Goal: Task Accomplishment & Management: Use online tool/utility

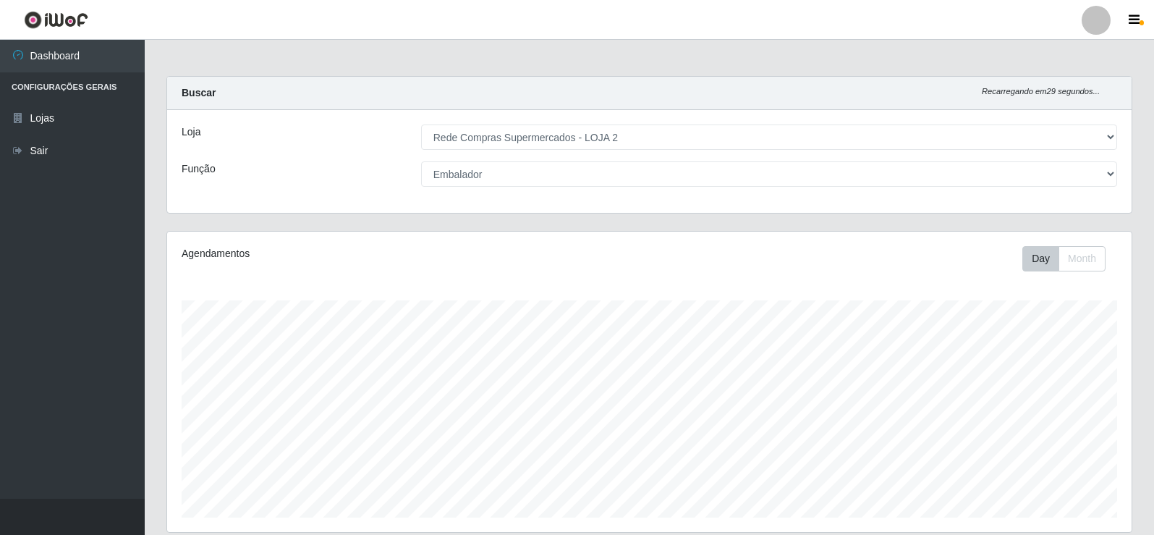
select select "161"
select select "1"
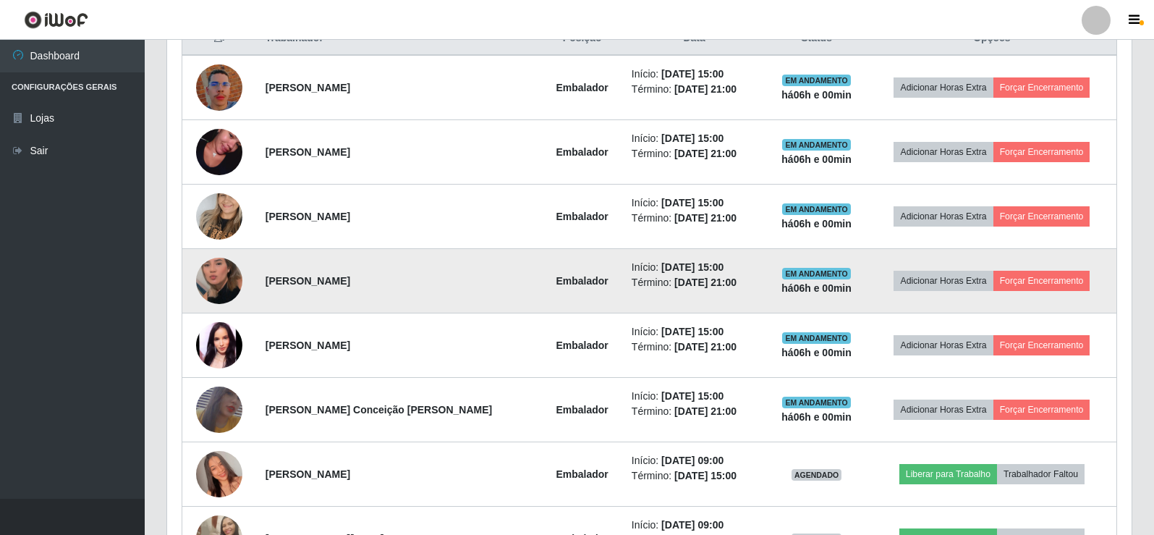
scroll to position [507, 0]
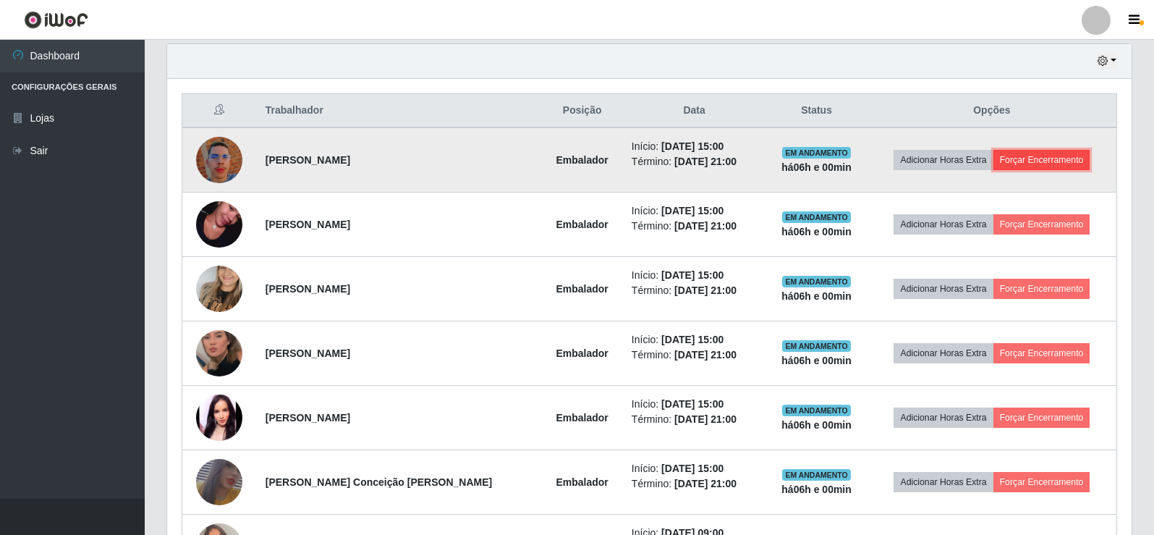
click at [1057, 161] on button "Forçar Encerramento" at bounding box center [1042, 160] width 97 height 20
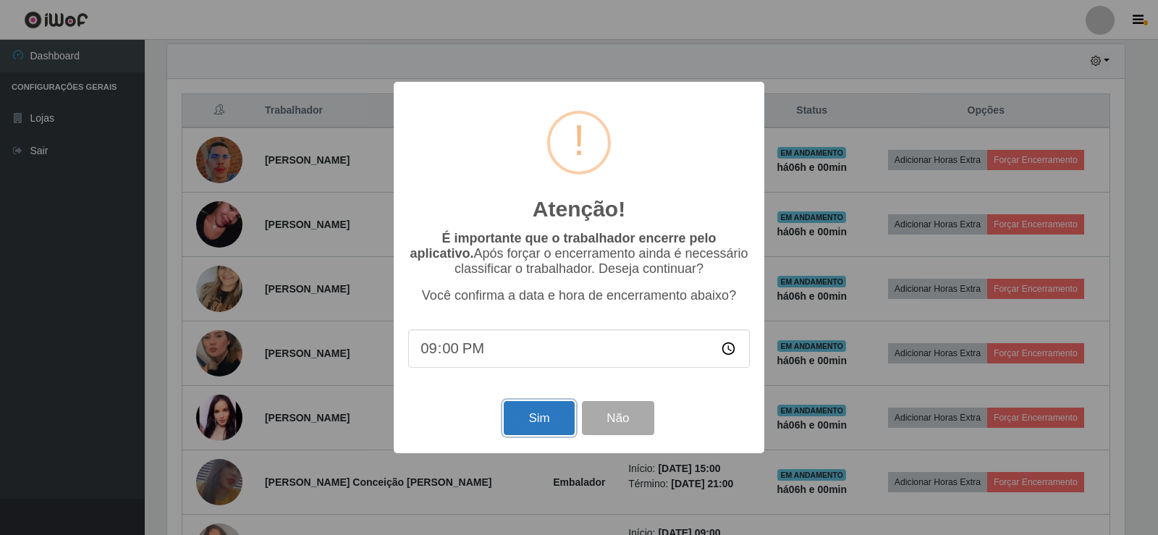
click at [544, 423] on button "Sim" at bounding box center [539, 418] width 70 height 34
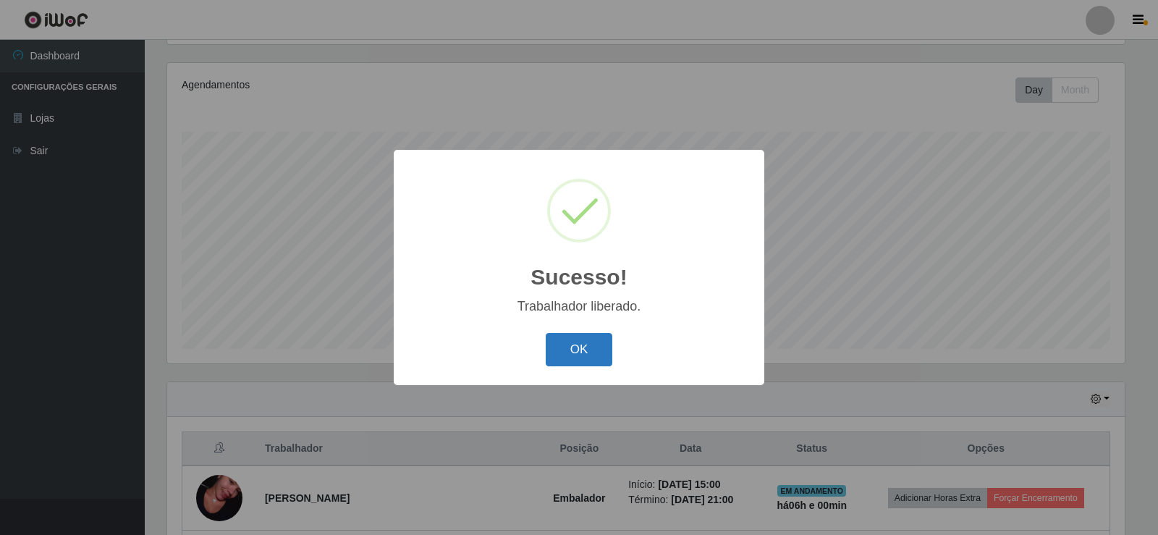
click at [578, 352] on button "OK" at bounding box center [579, 350] width 67 height 34
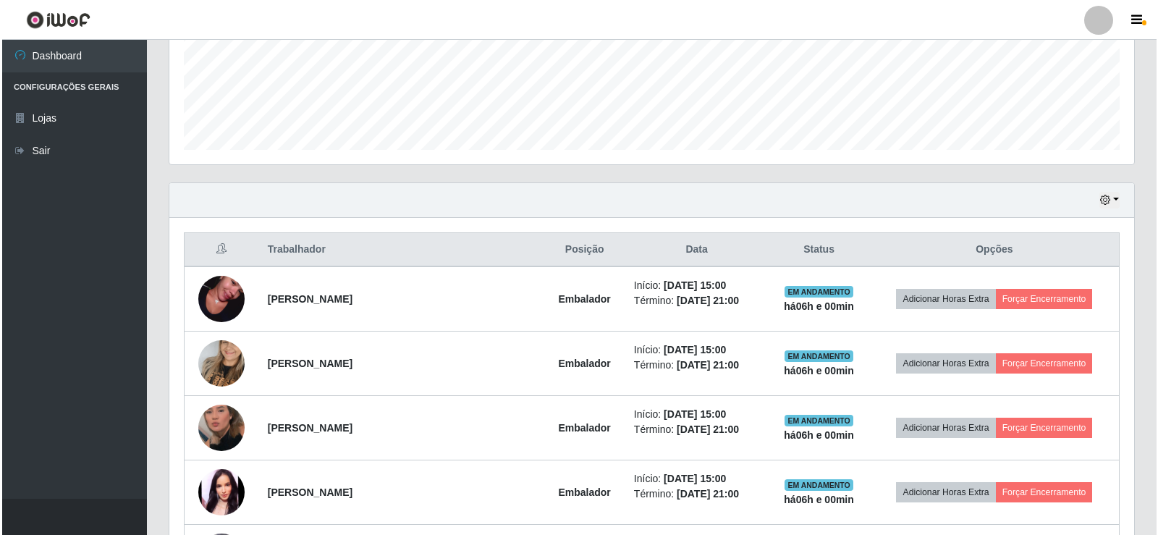
scroll to position [458, 0]
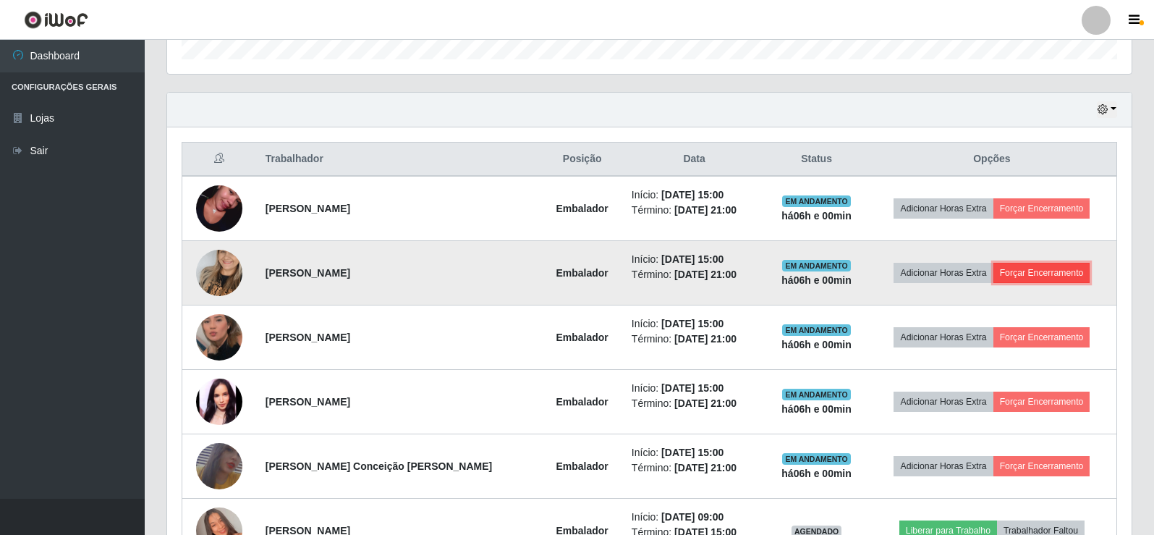
click at [1024, 274] on button "Forçar Encerramento" at bounding box center [1042, 273] width 97 height 20
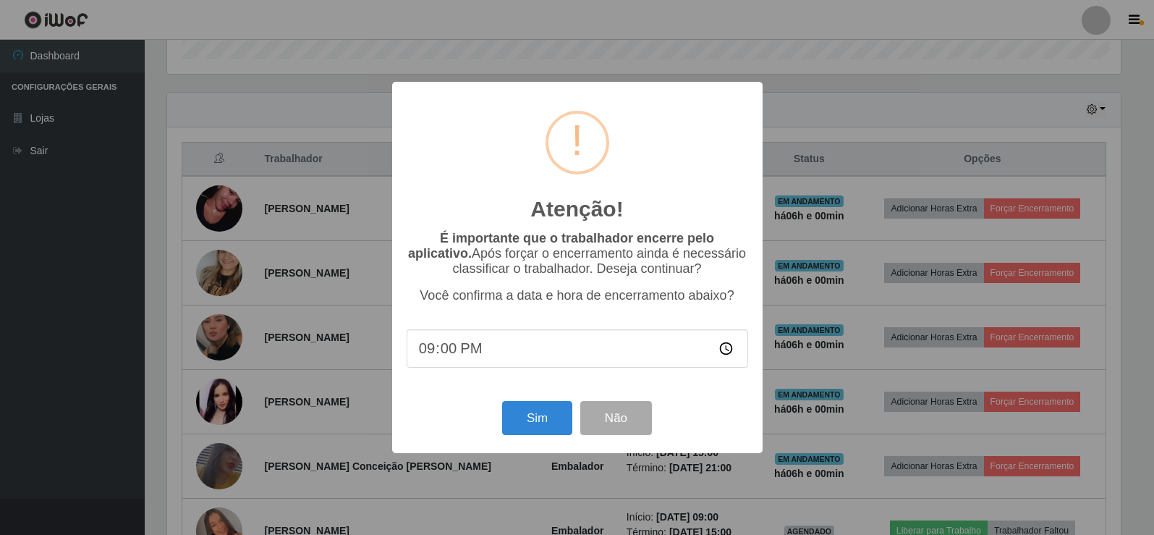
scroll to position [300, 958]
click at [546, 417] on button "Sim" at bounding box center [539, 418] width 70 height 34
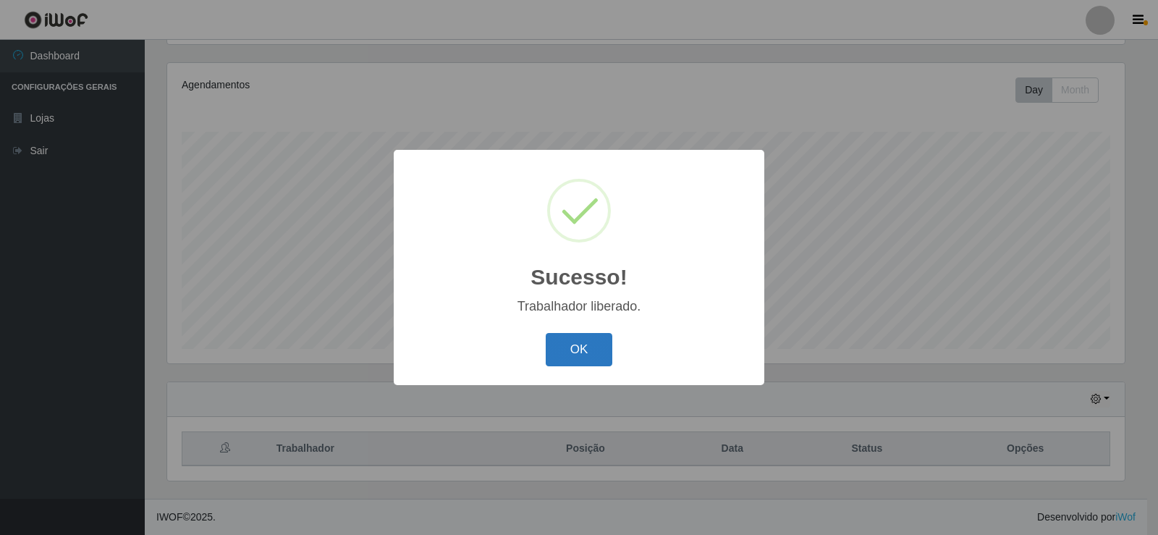
click at [565, 352] on button "OK" at bounding box center [579, 350] width 67 height 34
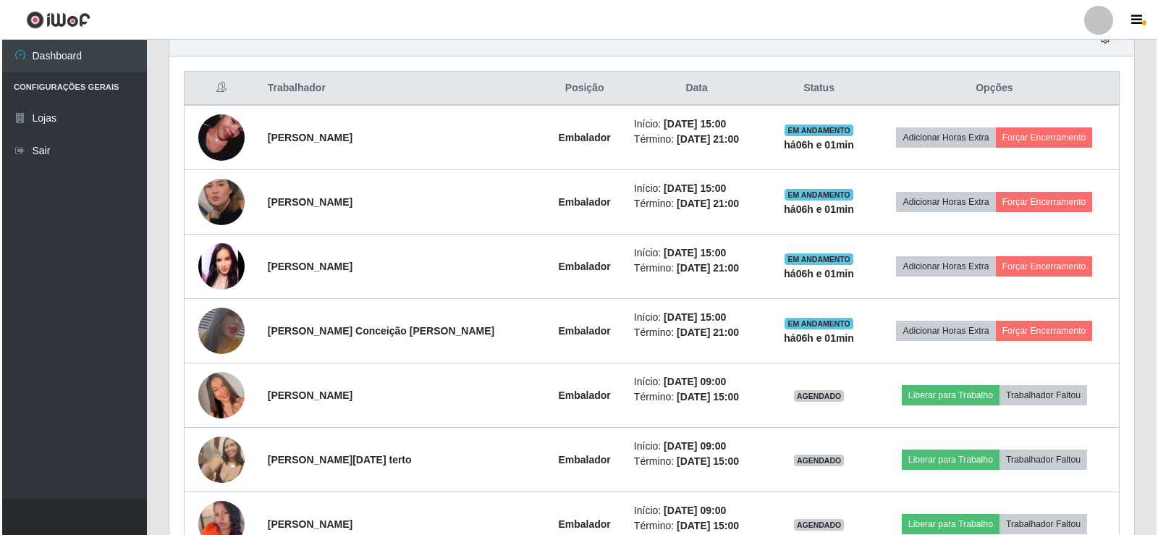
scroll to position [530, 0]
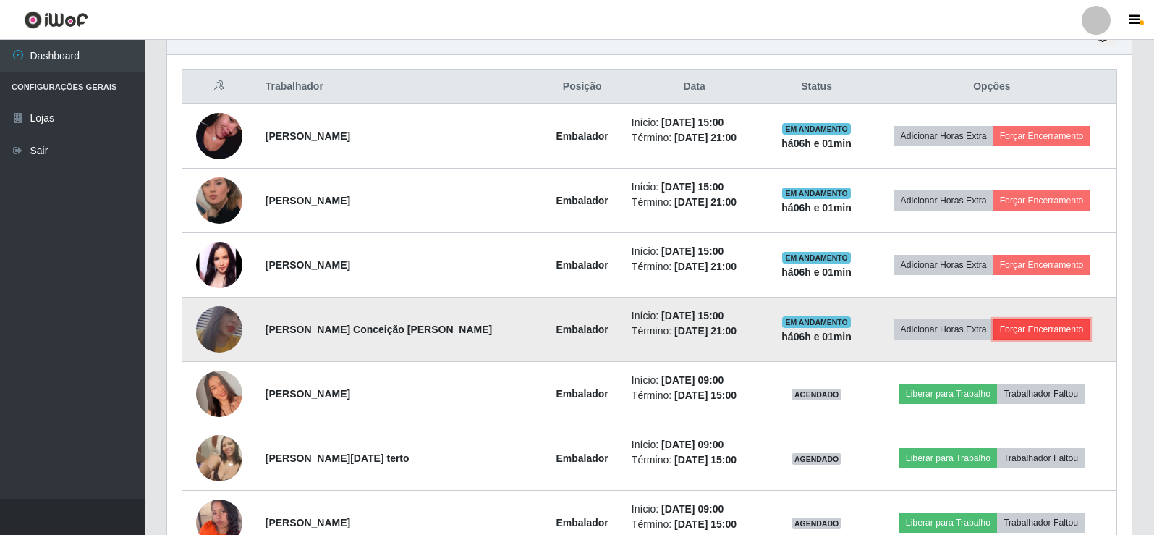
click at [1025, 325] on button "Forçar Encerramento" at bounding box center [1042, 329] width 97 height 20
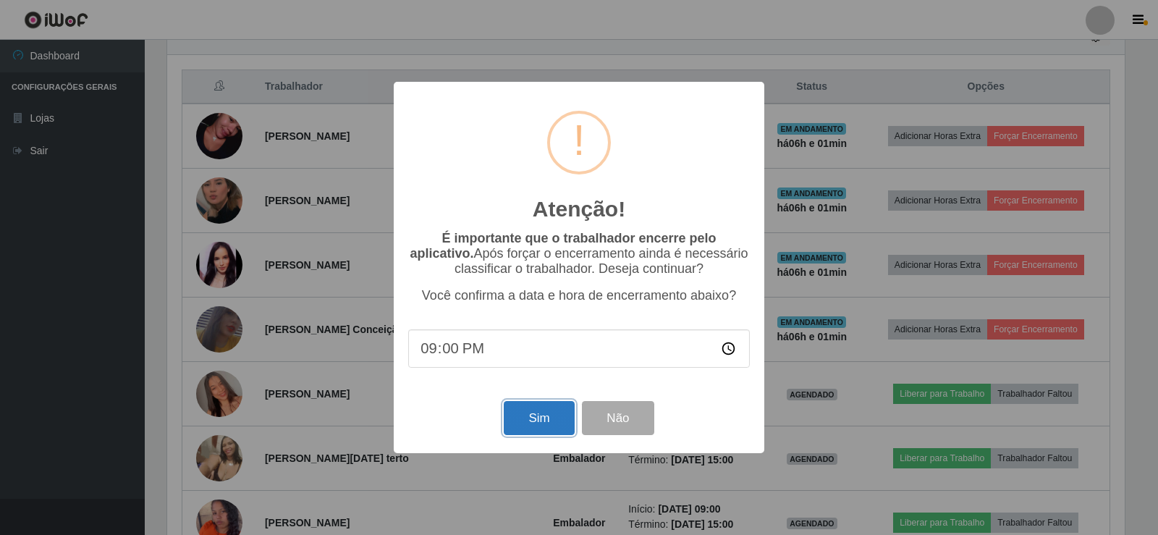
click at [528, 426] on button "Sim" at bounding box center [539, 418] width 70 height 34
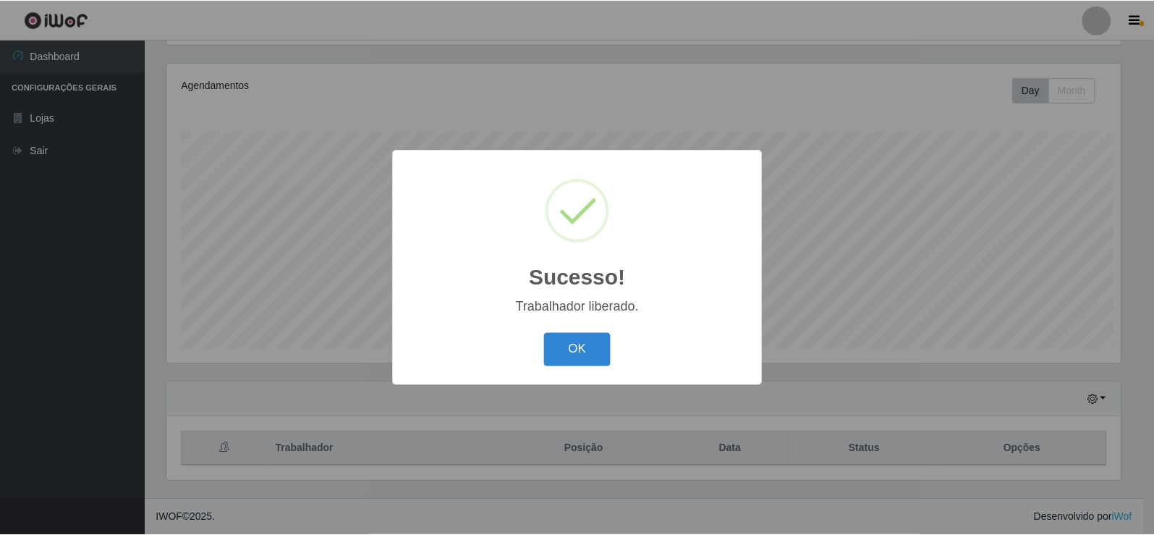
scroll to position [0, 0]
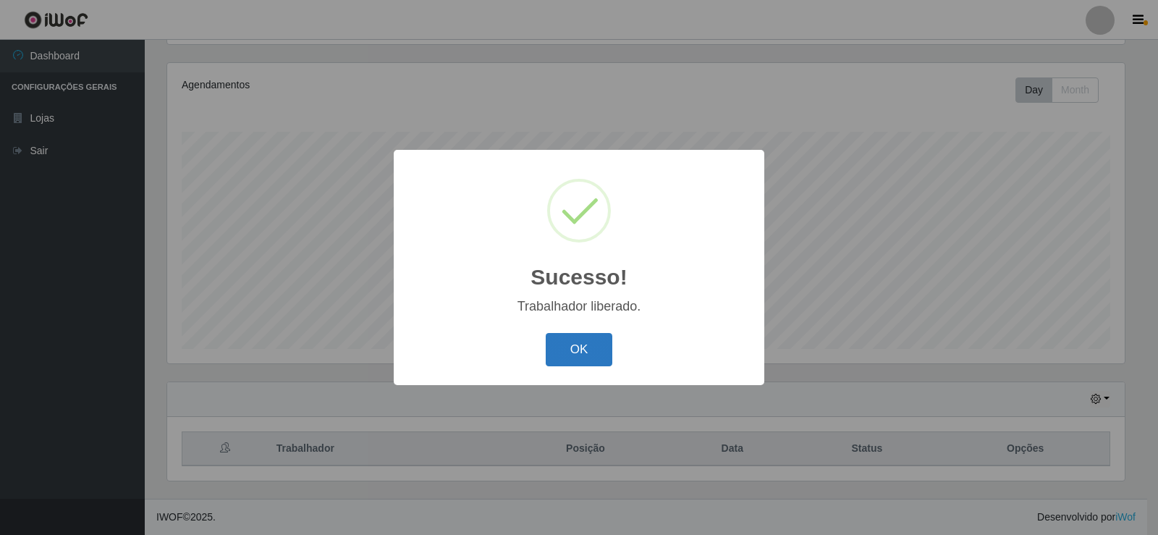
click at [580, 360] on button "OK" at bounding box center [579, 350] width 67 height 34
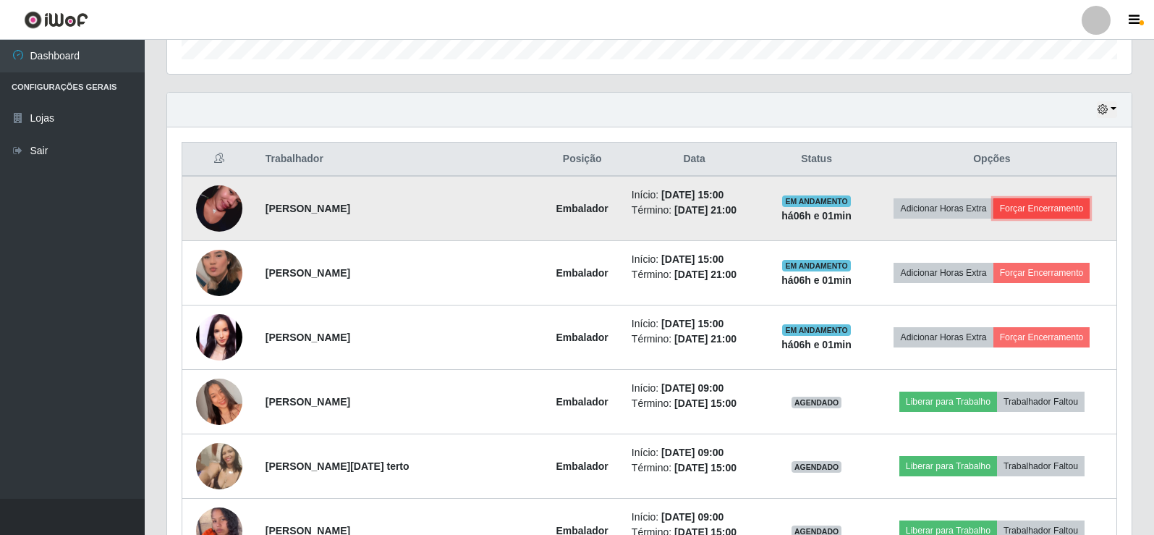
click at [1018, 203] on button "Forçar Encerramento" at bounding box center [1042, 208] width 97 height 20
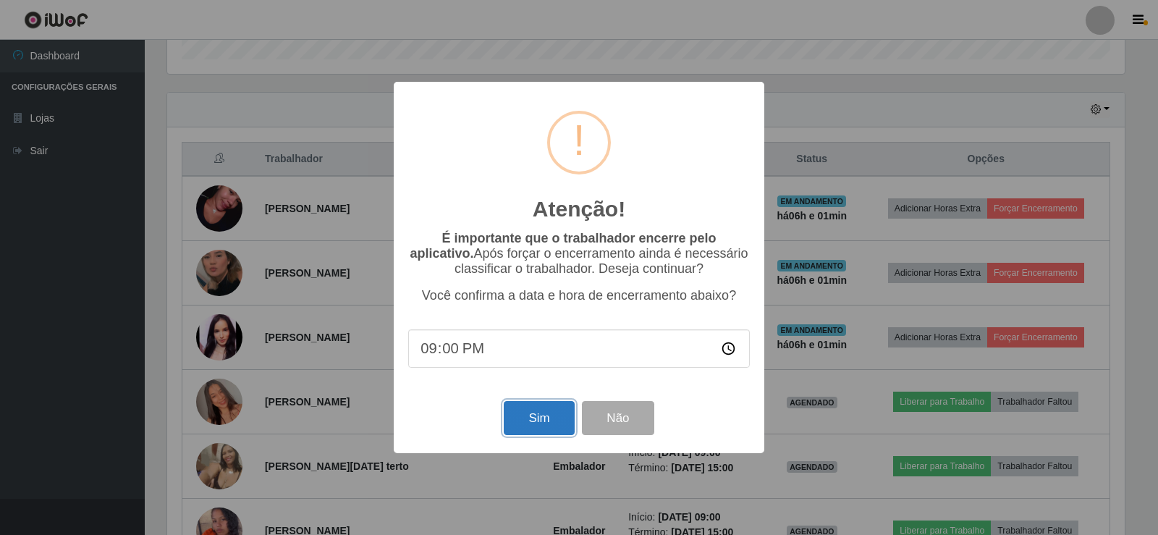
click at [534, 417] on button "Sim" at bounding box center [539, 418] width 70 height 34
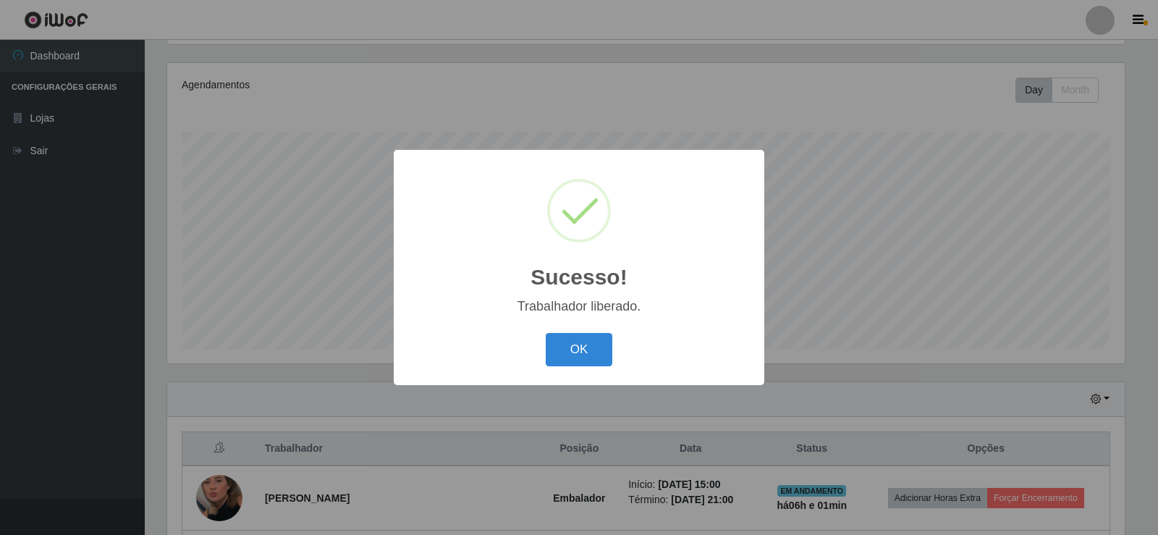
click at [546, 333] on button "OK" at bounding box center [579, 350] width 67 height 34
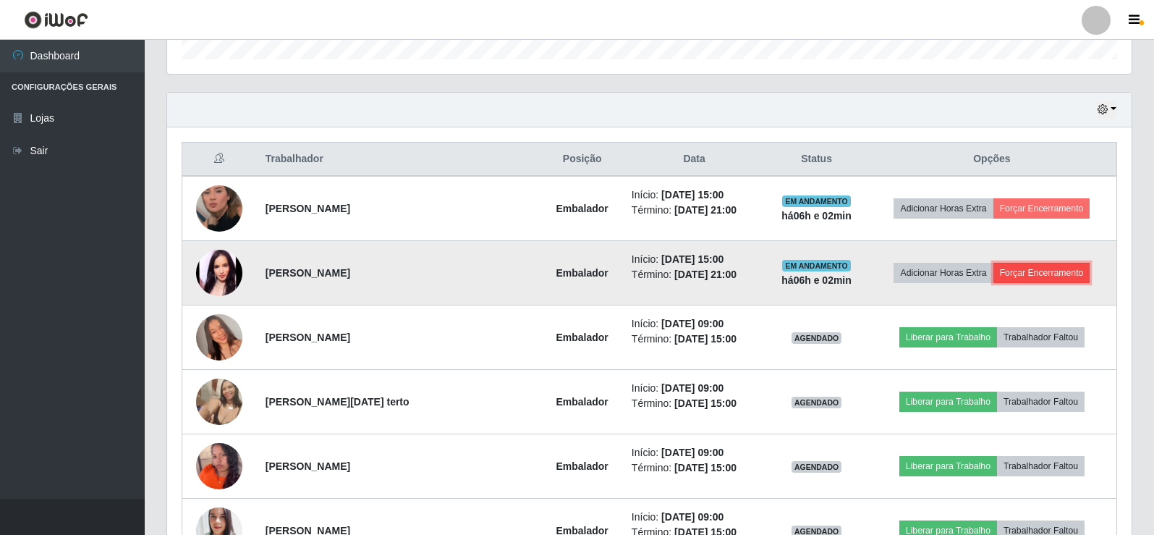
click at [1015, 269] on button "Forçar Encerramento" at bounding box center [1042, 273] width 97 height 20
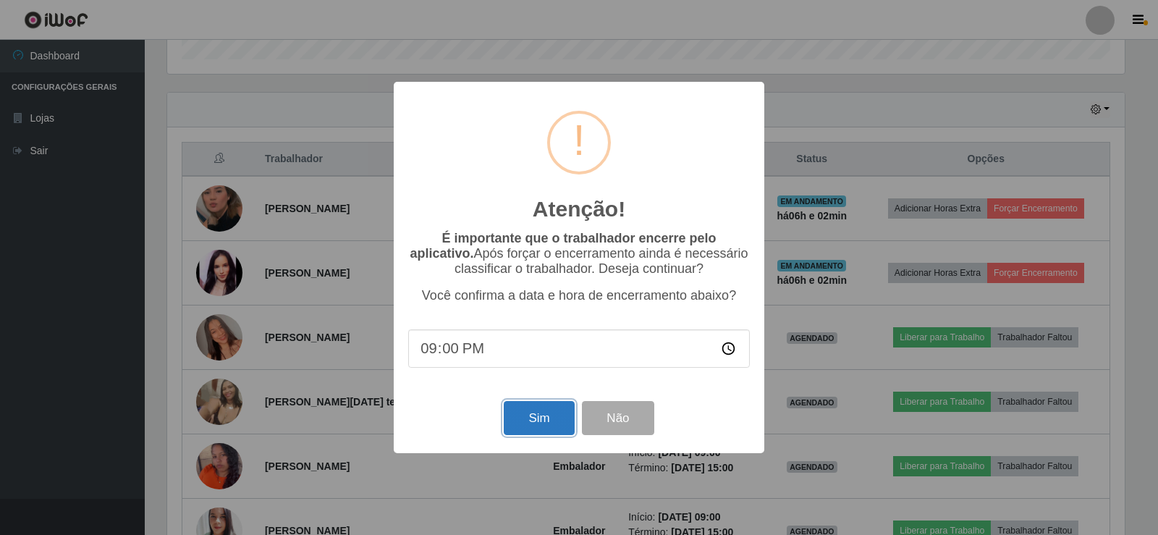
click at [533, 425] on button "Sim" at bounding box center [539, 418] width 70 height 34
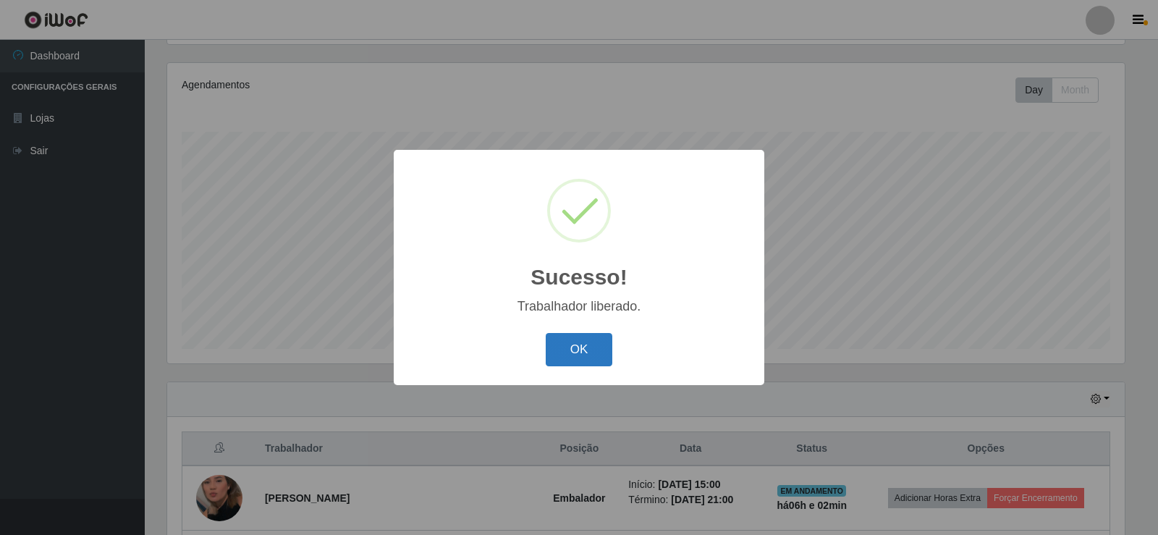
click at [601, 344] on button "OK" at bounding box center [579, 350] width 67 height 34
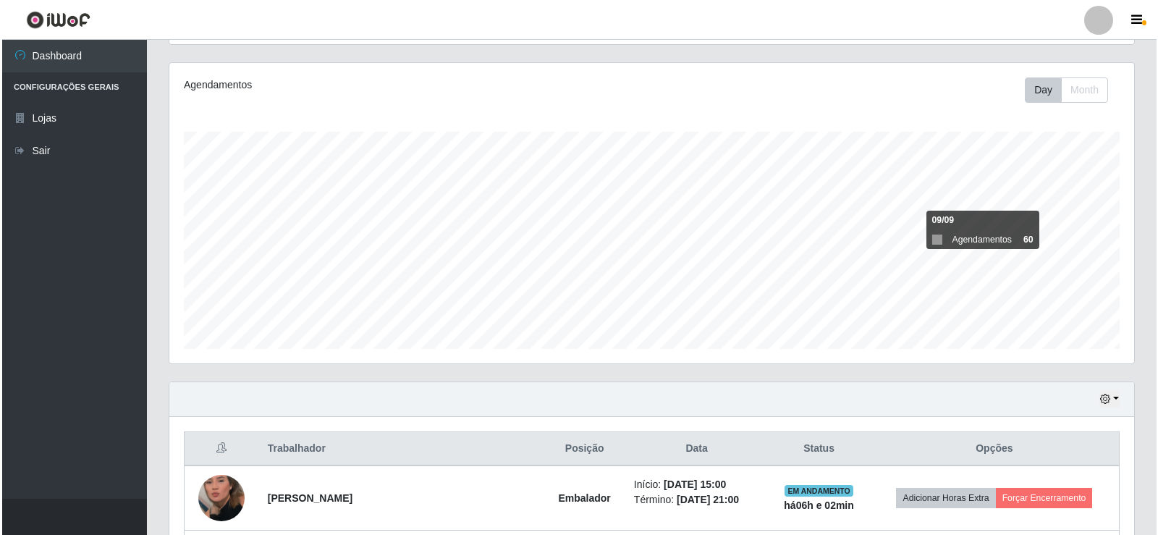
scroll to position [313, 0]
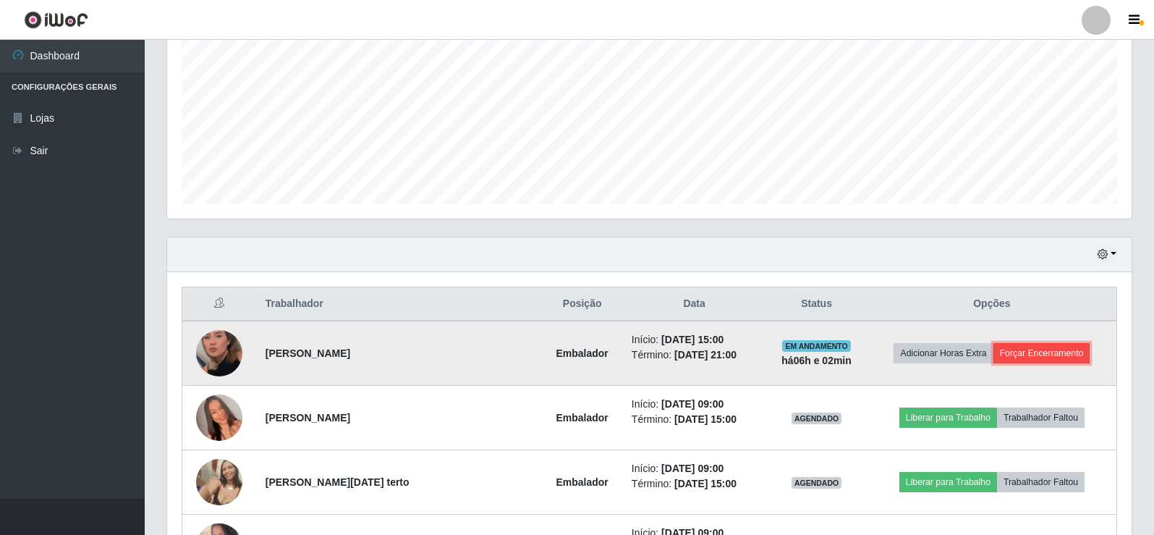
click at [1044, 344] on button "Forçar Encerramento" at bounding box center [1042, 353] width 97 height 20
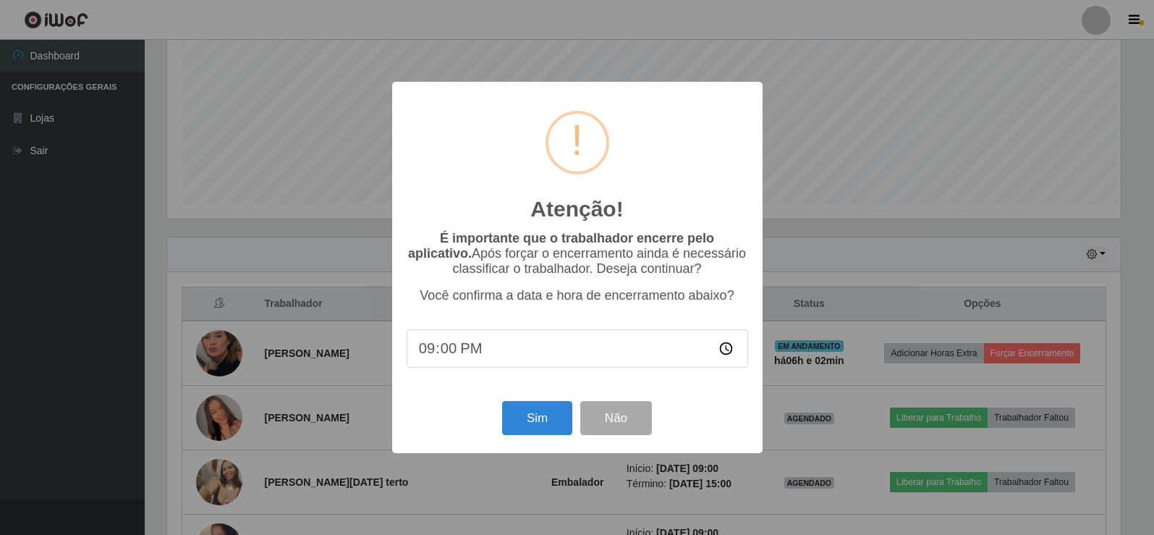
scroll to position [300, 958]
click at [543, 415] on button "Sim" at bounding box center [539, 418] width 70 height 34
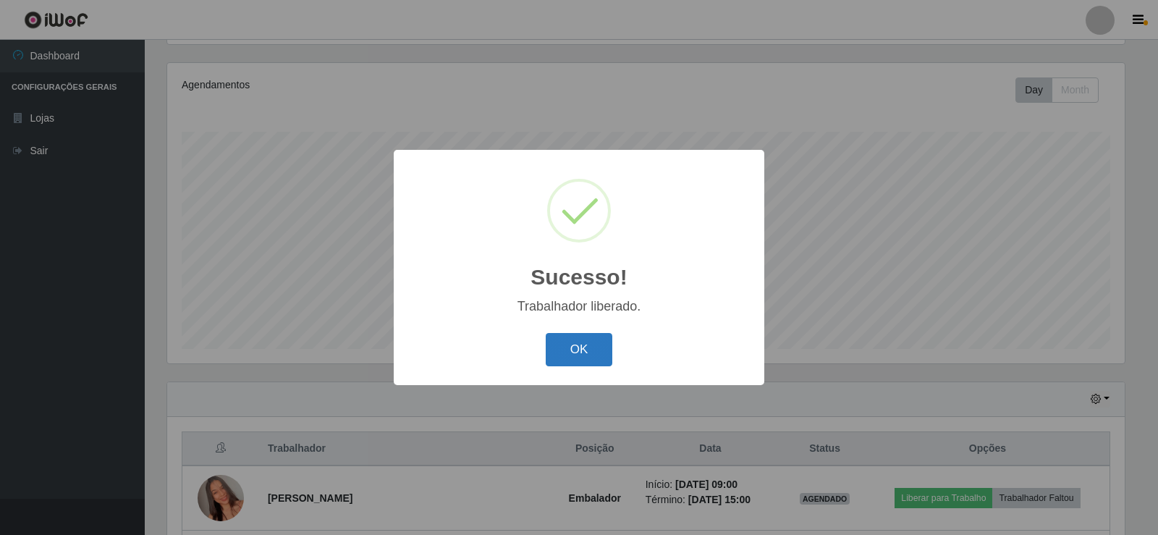
click at [578, 345] on button "OK" at bounding box center [579, 350] width 67 height 34
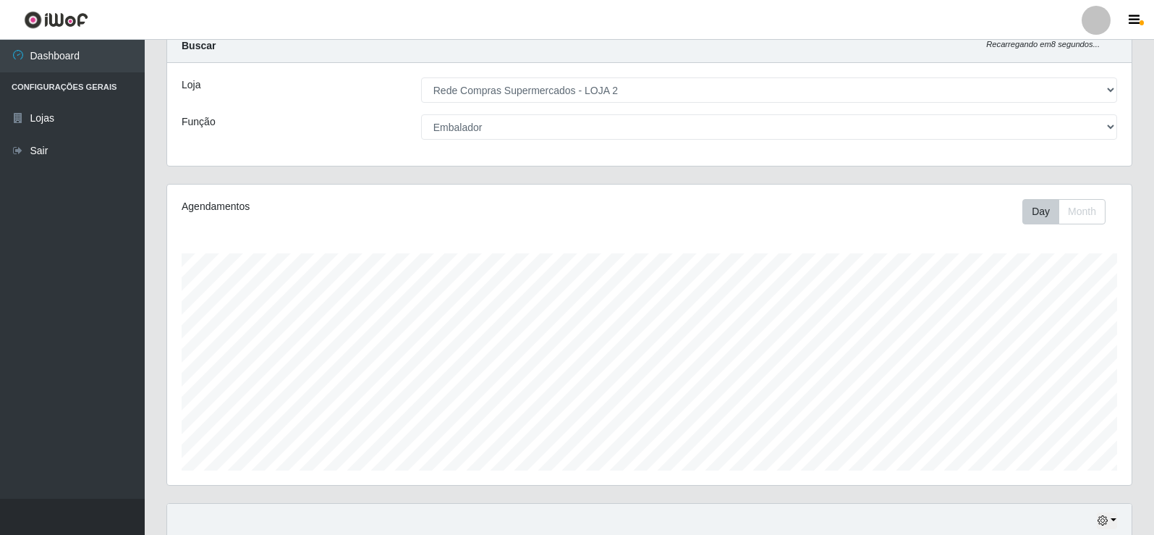
scroll to position [0, 0]
